Goal: Task Accomplishment & Management: Manage account settings

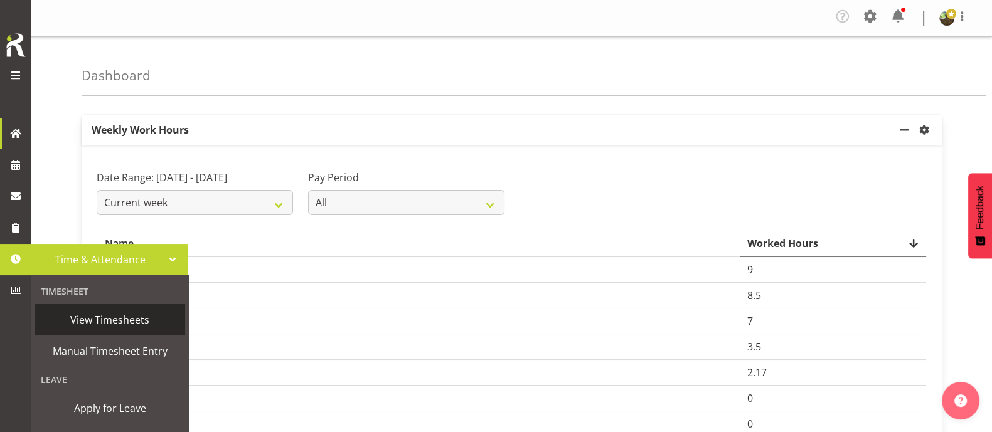
click at [135, 316] on span "View Timesheets" at bounding box center [110, 320] width 138 height 19
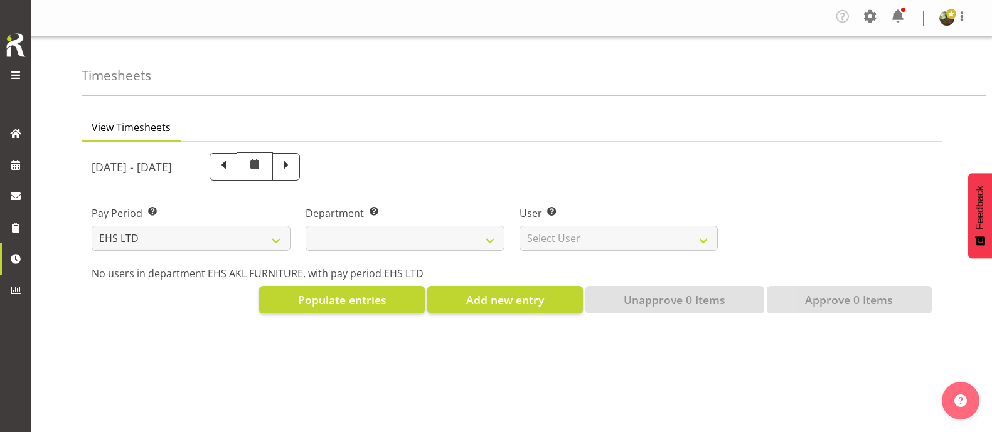
select select "7"
select select
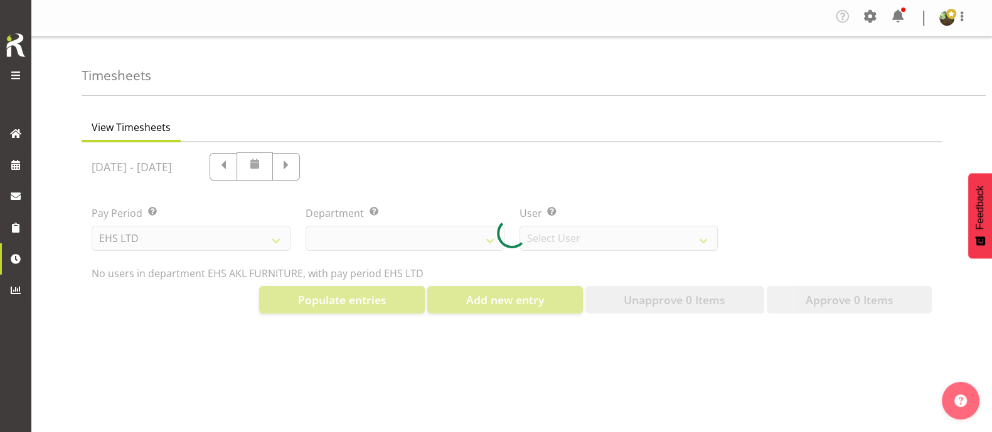
select select "8638"
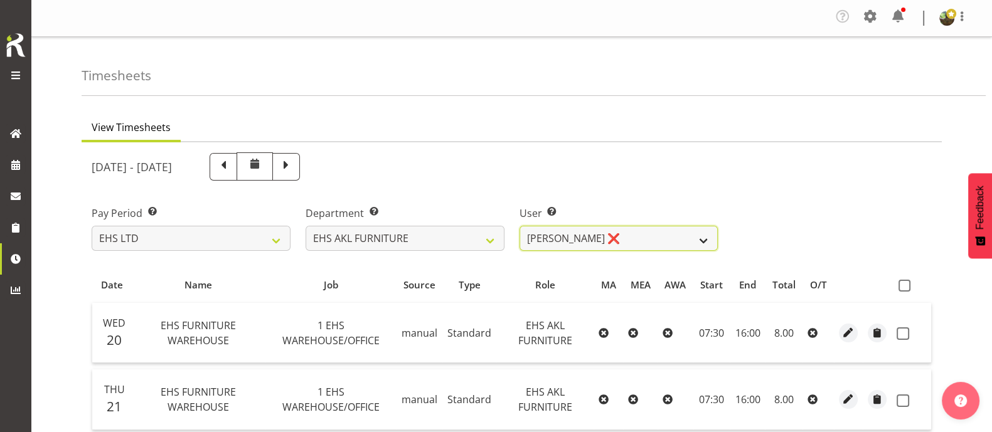
click at [624, 237] on select "[PERSON_NAME] ❌ [PERSON_NAME] ✔ [PERSON_NAME] ✔ [PERSON_NAME] ✔ [PERSON_NAME] ✔…" at bounding box center [618, 238] width 199 height 25
click at [519, 226] on select "[PERSON_NAME] ❌ [PERSON_NAME] ✔ [PERSON_NAME] ✔ [PERSON_NAME] ✔ [PERSON_NAME] ✔…" at bounding box center [618, 238] width 199 height 25
drag, startPoint x: 910, startPoint y: 282, endPoint x: 898, endPoint y: 281, distance: 12.6
click at [911, 281] on label at bounding box center [907, 286] width 18 height 12
click at [906, 282] on input "checkbox" at bounding box center [902, 286] width 8 height 8
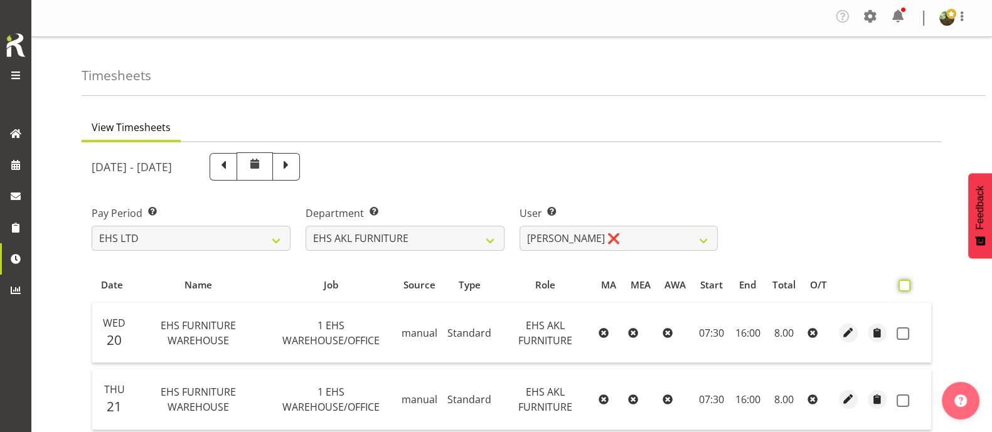
checkbox input "true"
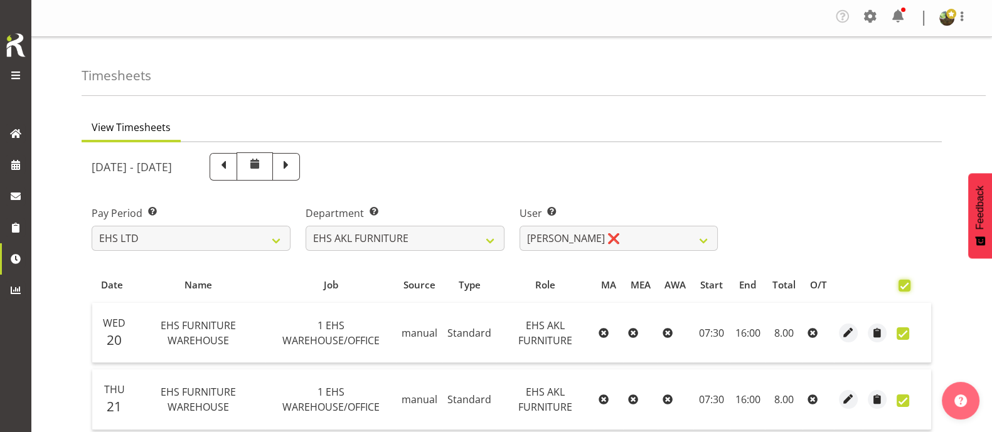
checkbox input "true"
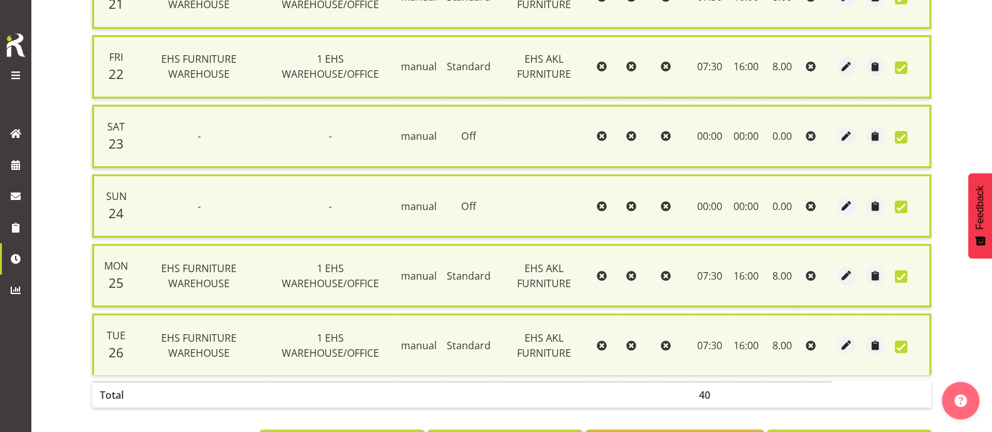
scroll to position [459, 0]
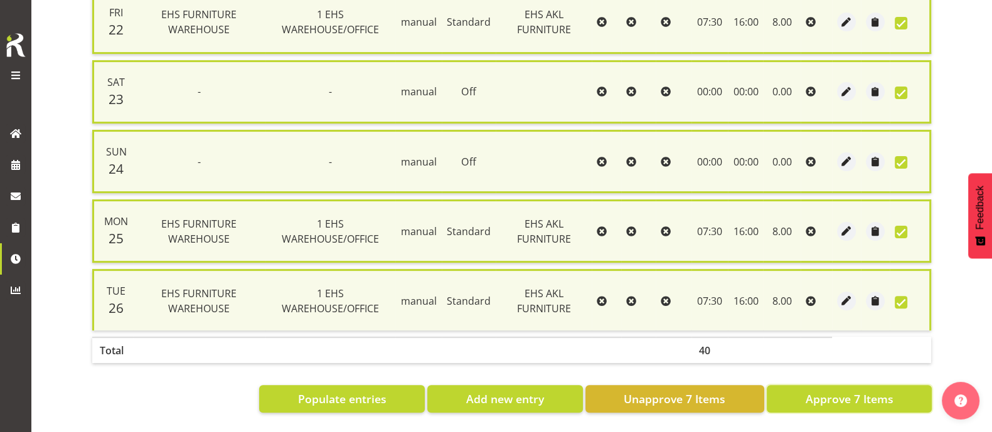
click at [819, 391] on span "Approve 7 Items" at bounding box center [849, 399] width 88 height 16
checkbox input "false"
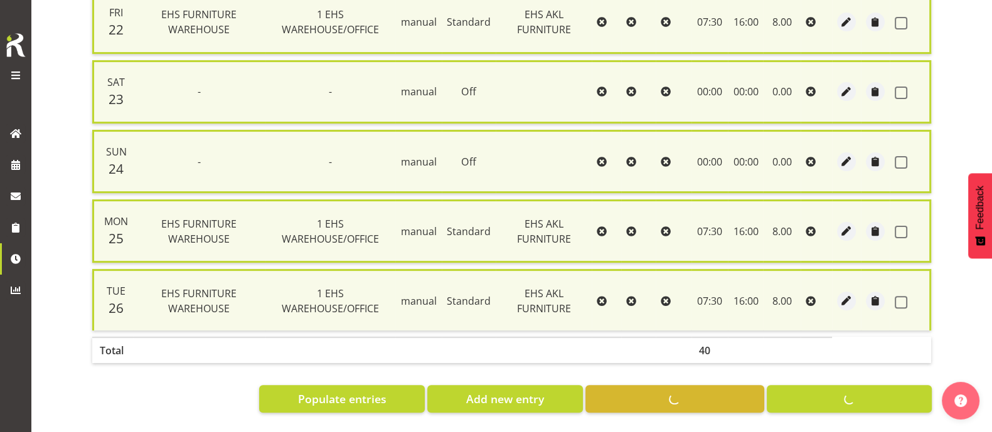
checkbox input "false"
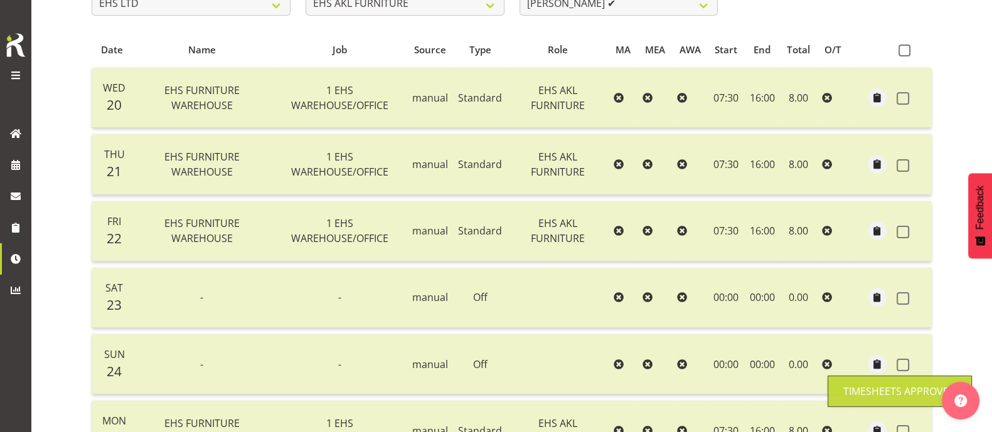
scroll to position [0, 0]
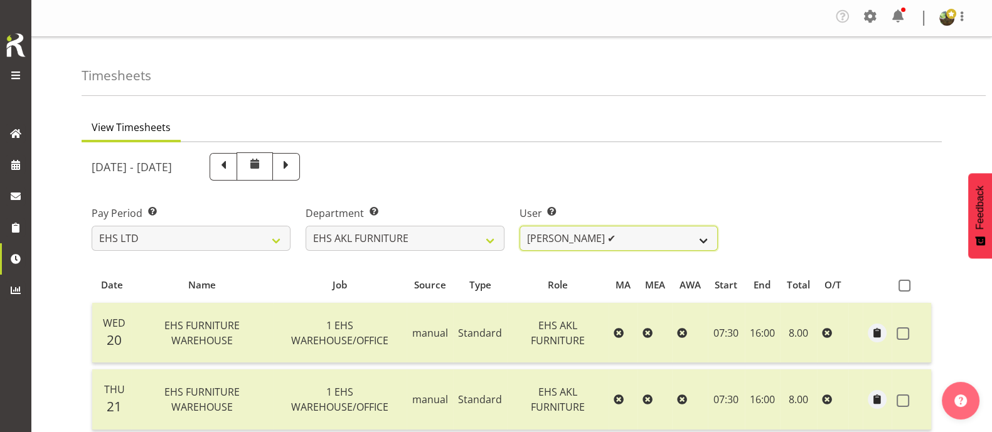
click at [640, 237] on select "[PERSON_NAME] ✔ [PERSON_NAME] ✔ [PERSON_NAME] ✔ [PERSON_NAME] ✔ [PERSON_NAME] ✔…" at bounding box center [618, 238] width 199 height 25
click at [834, 166] on div "[DATE] - [DATE]" at bounding box center [511, 166] width 855 height 43
click at [679, 238] on select "[PERSON_NAME] ✔ [PERSON_NAME] ✔ [PERSON_NAME] ✔ [PERSON_NAME] ✔ [PERSON_NAME] ✔…" at bounding box center [618, 238] width 199 height 25
select select "8639"
click at [519, 226] on select "[PERSON_NAME] ✔ [PERSON_NAME] ✔ [PERSON_NAME] ✔ [PERSON_NAME] ✔ [PERSON_NAME] ✔…" at bounding box center [618, 238] width 199 height 25
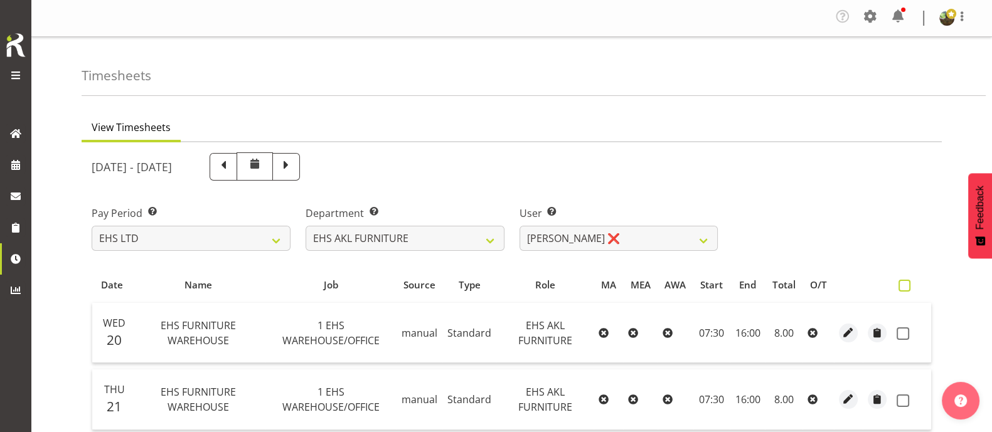
click at [906, 289] on span at bounding box center [904, 286] width 12 height 12
click at [906, 289] on input "checkbox" at bounding box center [902, 286] width 8 height 8
checkbox input "true"
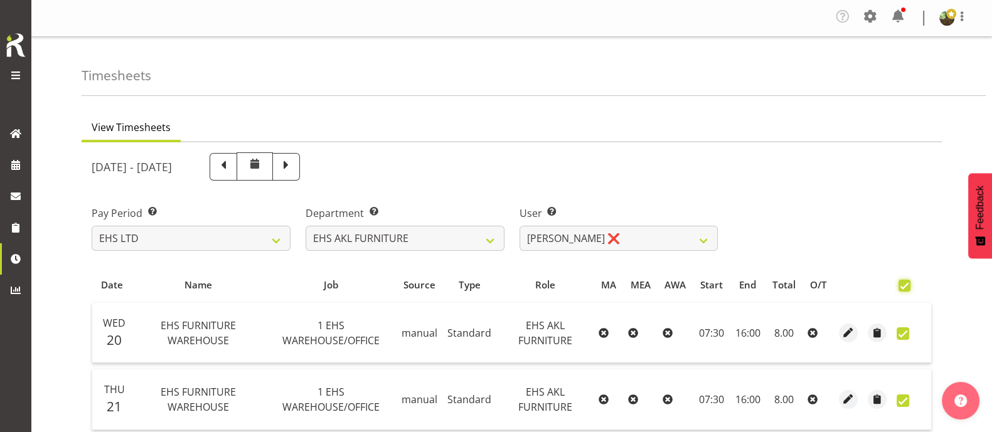
checkbox input "true"
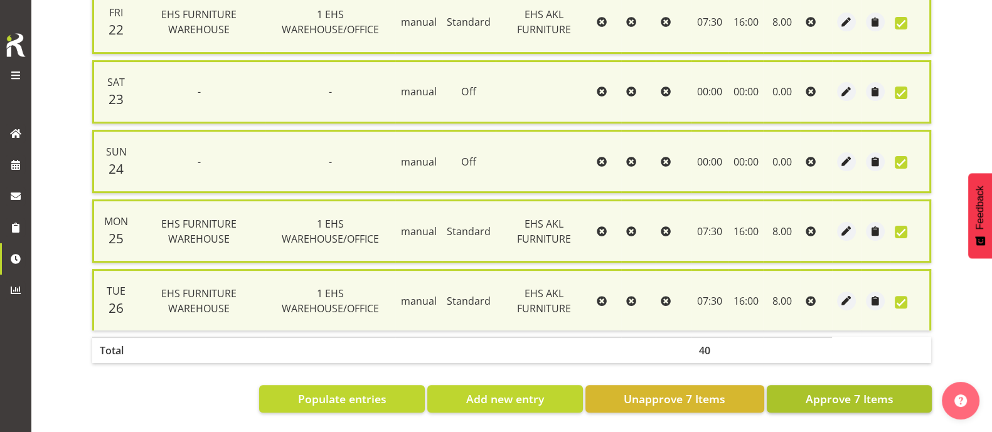
scroll to position [459, 0]
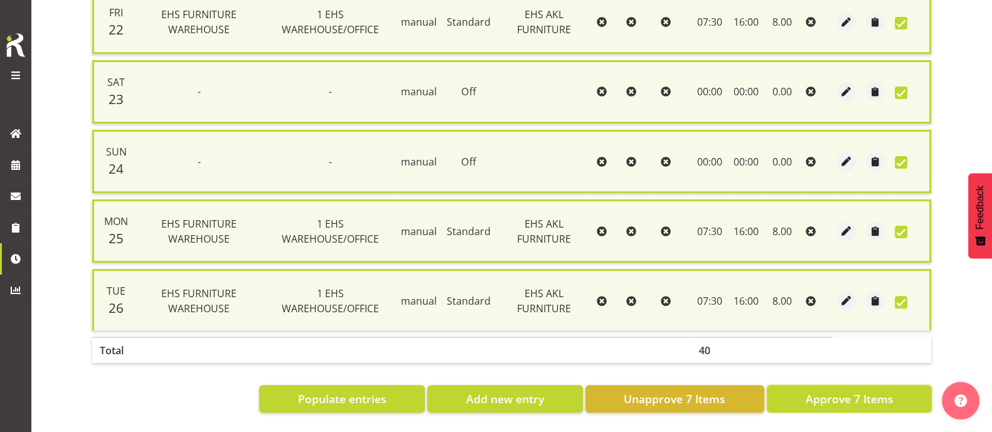
click at [845, 391] on span "Approve 7 Items" at bounding box center [849, 399] width 88 height 16
checkbox input "false"
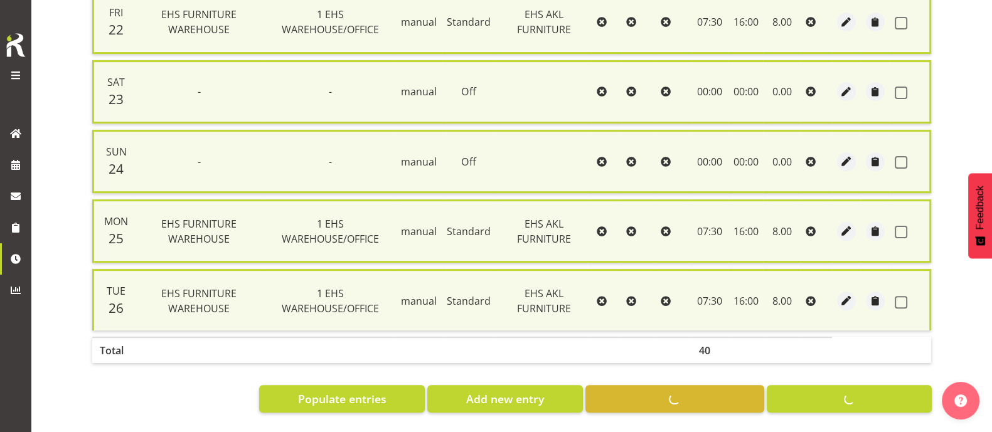
checkbox input "false"
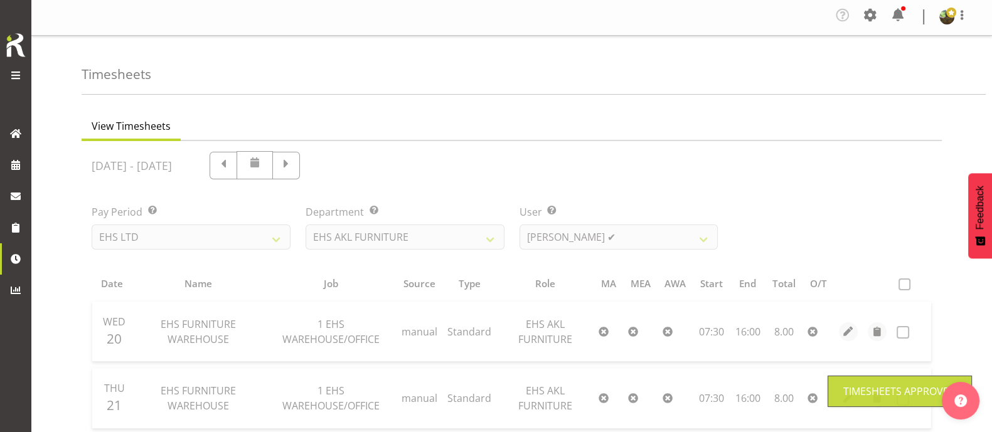
scroll to position [0, 0]
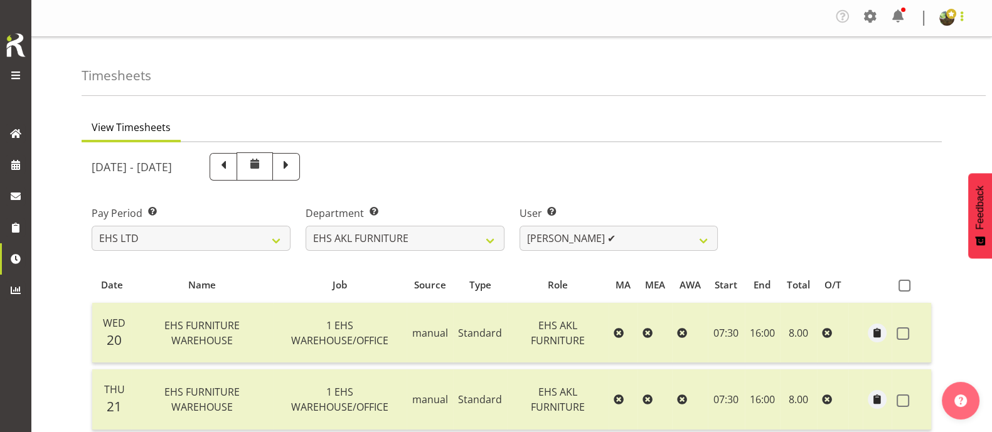
click at [962, 18] on span at bounding box center [961, 16] width 15 height 15
click at [904, 68] on link "Log Out" at bounding box center [909, 69] width 120 height 23
